Goal: Task Accomplishment & Management: Manage account settings

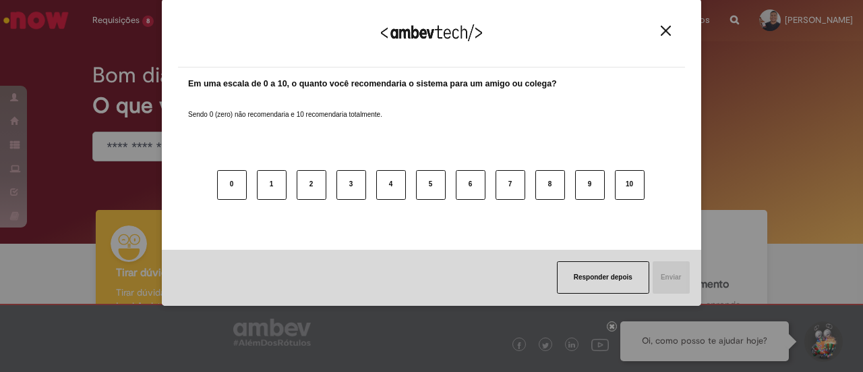
drag, startPoint x: 672, startPoint y: 41, endPoint x: 673, endPoint y: 34, distance: 6.9
click at [672, 41] on div "Agradecemos seu feedback!" at bounding box center [431, 41] width 507 height 53
click at [673, 26] on button "Close" at bounding box center [666, 30] width 18 height 11
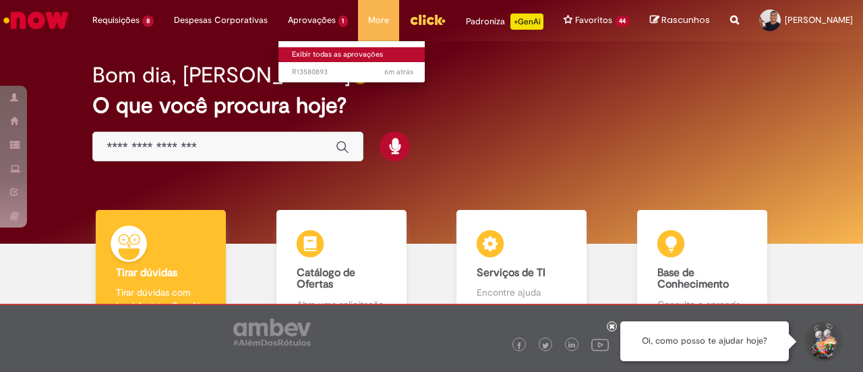
click at [321, 55] on link "Exibir todas as aprovações" at bounding box center [352, 54] width 148 height 15
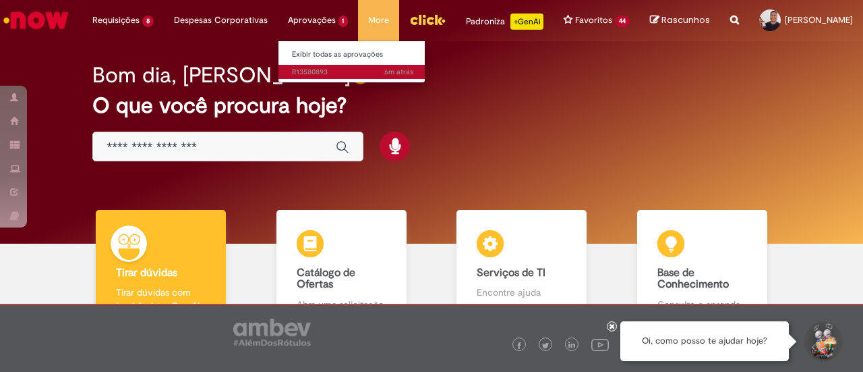
click at [326, 79] on link "6m atrás 6 minutos atrás R13580893" at bounding box center [352, 72] width 148 height 15
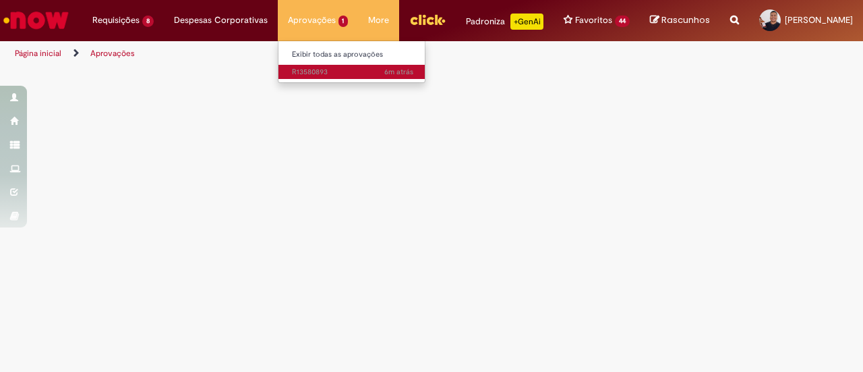
click at [326, 79] on link "6m atrás 6 minutos atrás R13580893" at bounding box center [352, 72] width 148 height 15
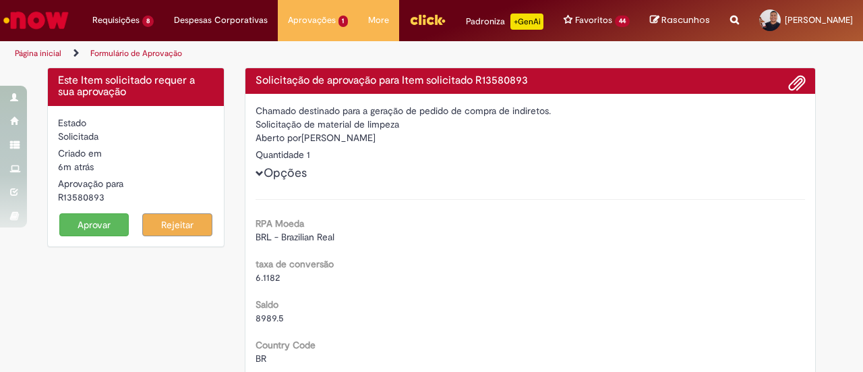
click at [74, 236] on button "Aprovar" at bounding box center [94, 224] width 70 height 23
click at [85, 236] on button "Aprovar" at bounding box center [94, 224] width 70 height 23
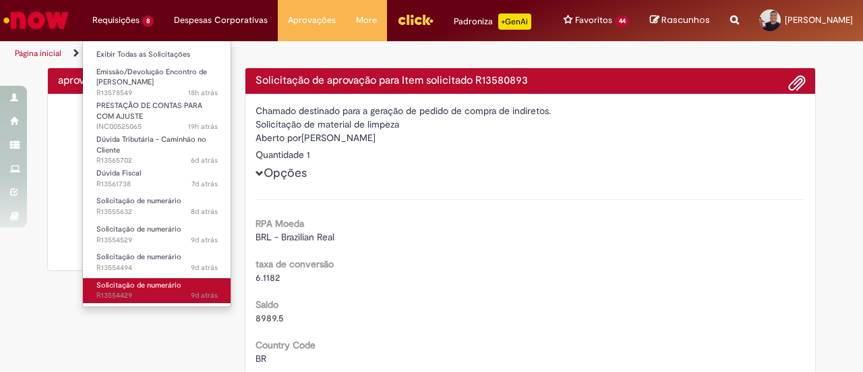
click at [138, 286] on span "Solicitação de numerário" at bounding box center [138, 285] width 85 height 10
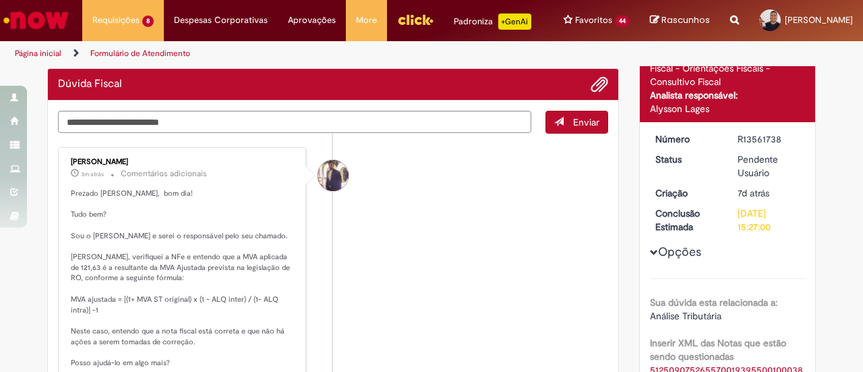
scroll to position [171, 0]
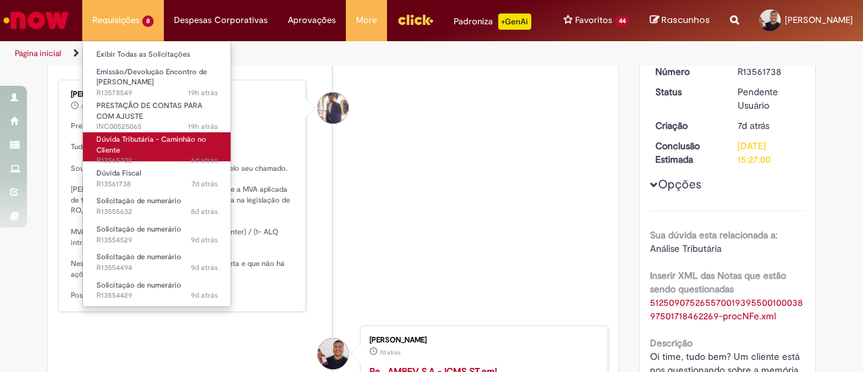
click at [156, 150] on link "Dúvida Tributária - Caminhão no Cliente 6d atrás 6 dias atrás R13565702" at bounding box center [157, 146] width 148 height 29
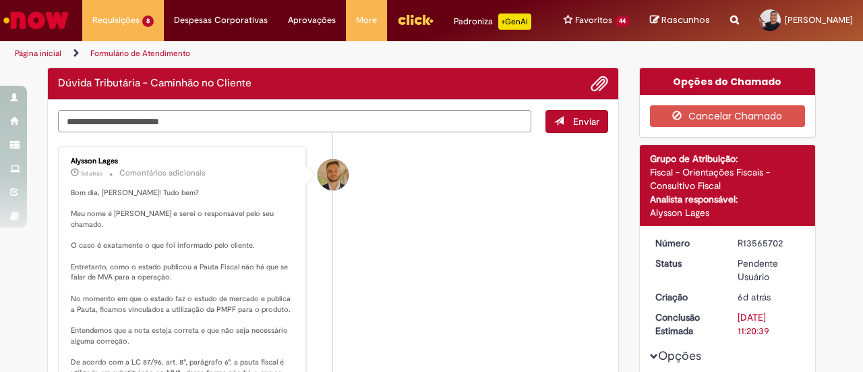
click at [275, 121] on textarea "Digite sua mensagem aqui..." at bounding box center [294, 121] width 473 height 22
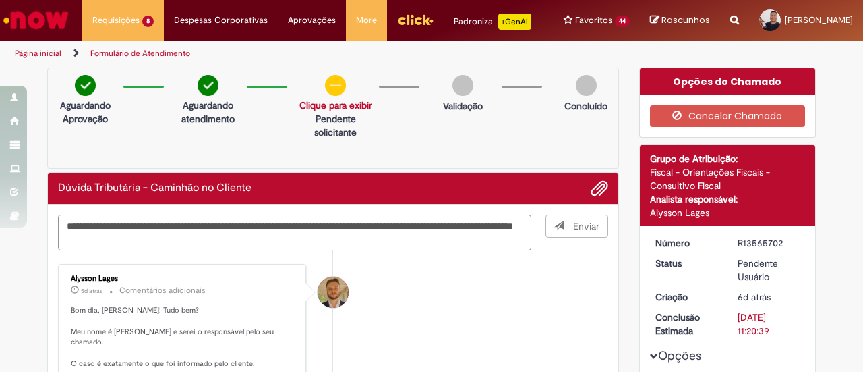
type textarea "**********"
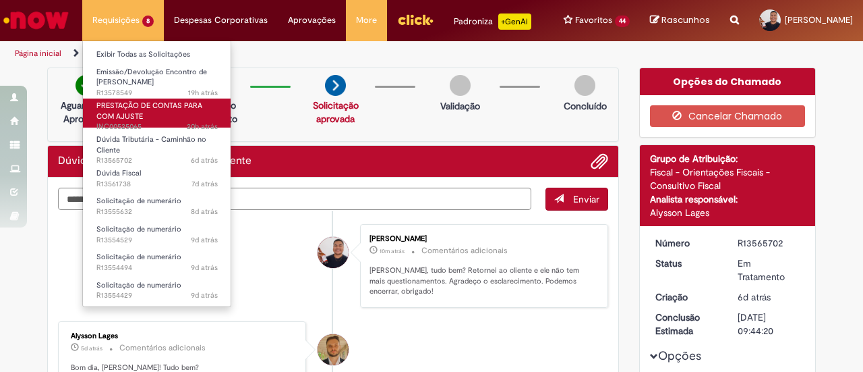
click at [171, 120] on link "PRESTAÇÃO DE CONTAS PARA COM AJUSTE 20h atrás 20 horas atrás INC00525065" at bounding box center [157, 112] width 148 height 29
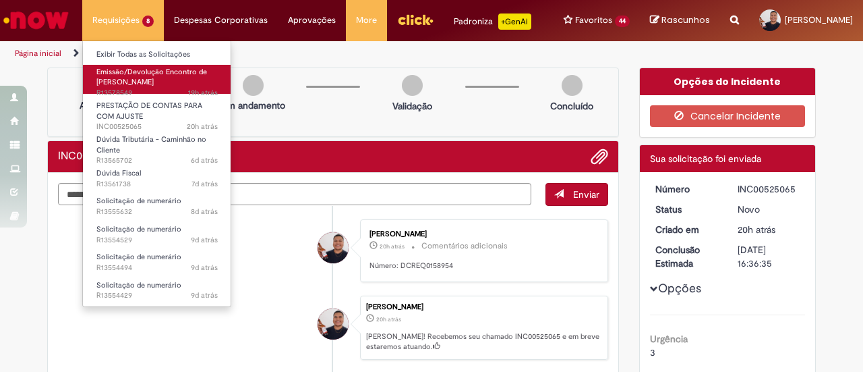
click at [156, 78] on span "Emissão/Devolução Encontro de [PERSON_NAME]" at bounding box center [151, 77] width 111 height 21
